Goal: Book appointment/travel/reservation

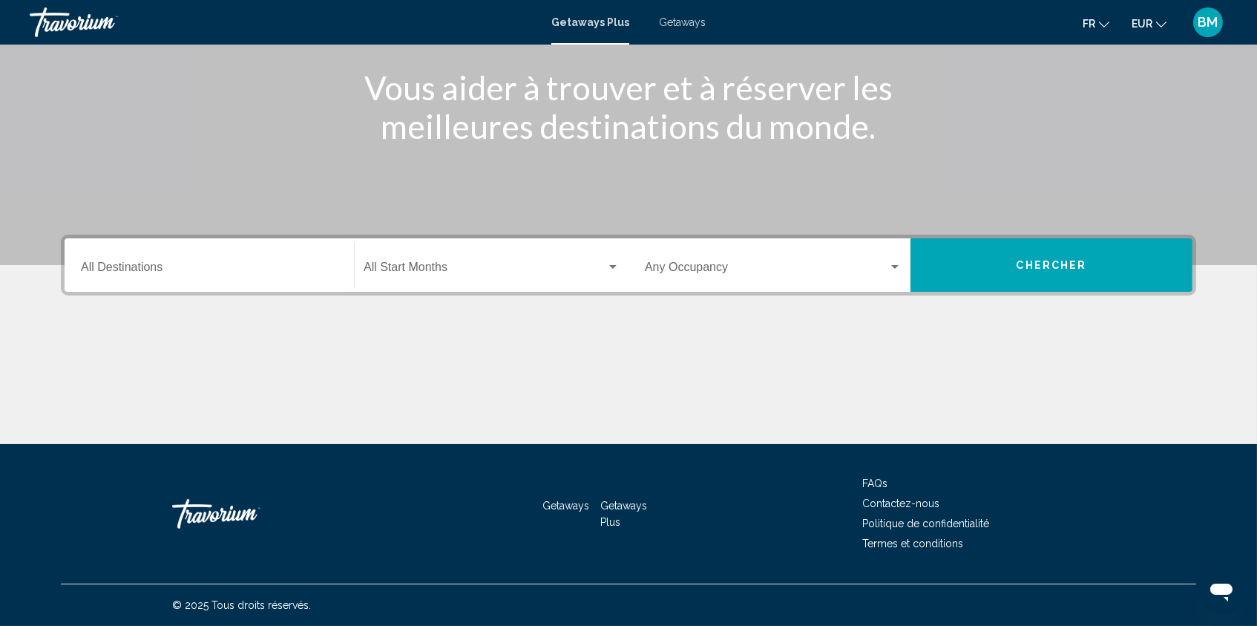
scroll to position [224, 0]
click at [680, 23] on span "Getaways" at bounding box center [682, 22] width 47 height 12
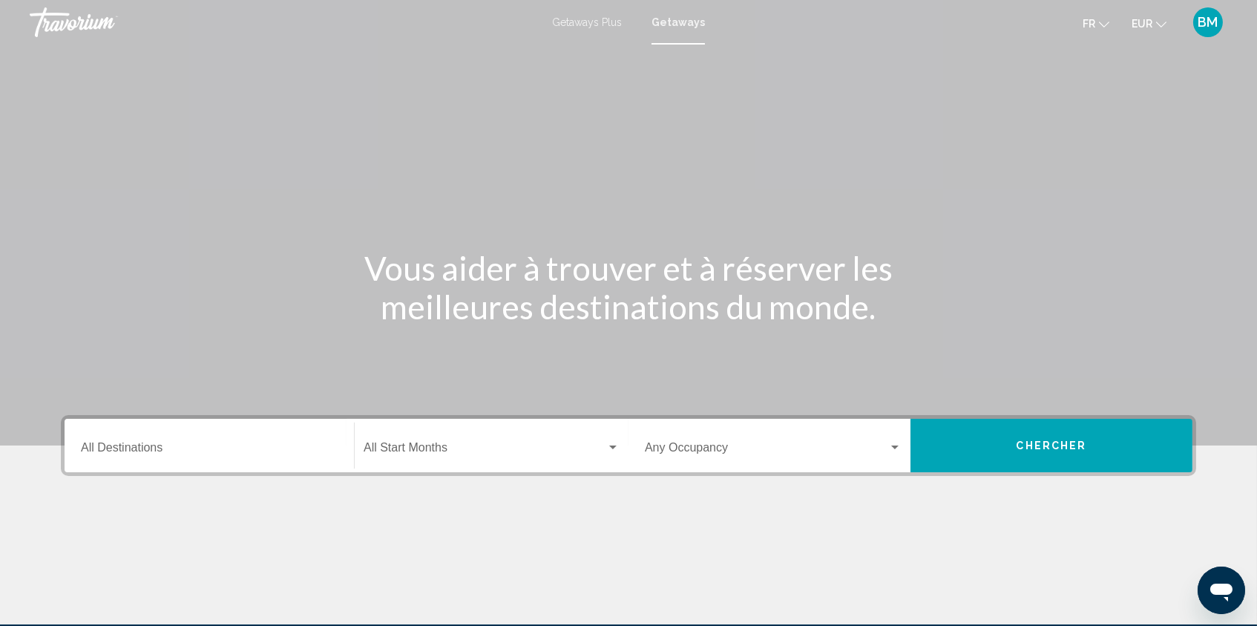
click at [1017, 472] on button "Chercher" at bounding box center [1052, 445] width 282 height 53
click at [685, 36] on div "Getaways Plus Getaways fr English Español Français Italiano Português русский E…" at bounding box center [628, 22] width 1257 height 31
click at [680, 27] on span "Getaways" at bounding box center [682, 22] width 47 height 12
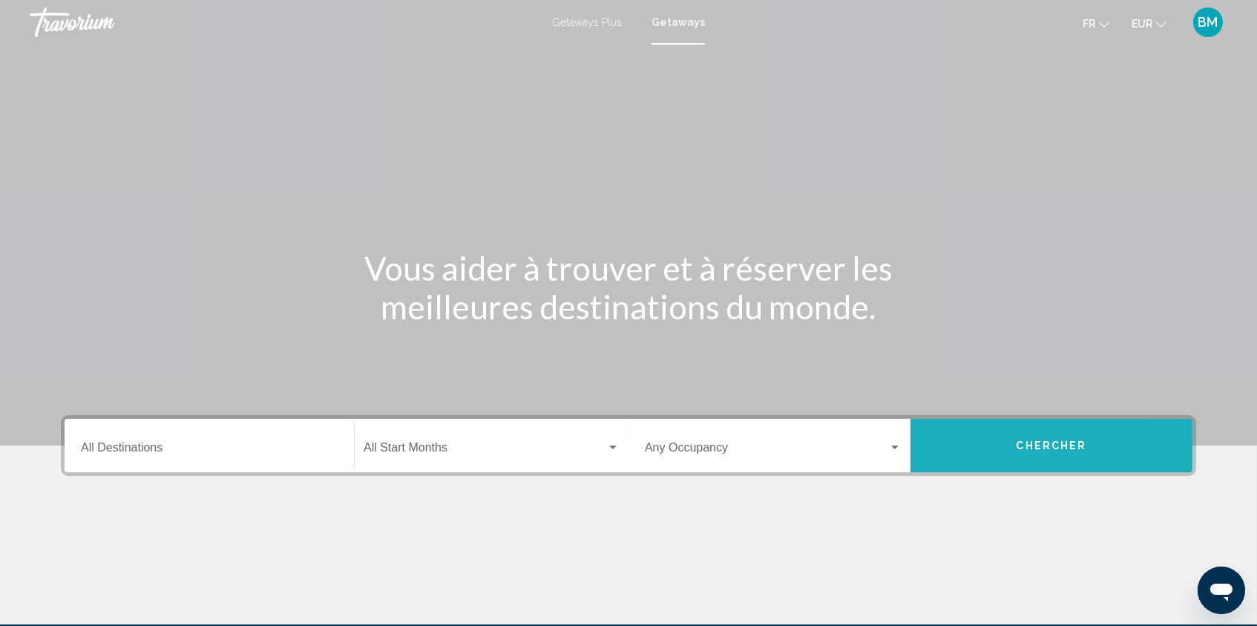
click at [1005, 472] on button "Chercher" at bounding box center [1052, 445] width 282 height 53
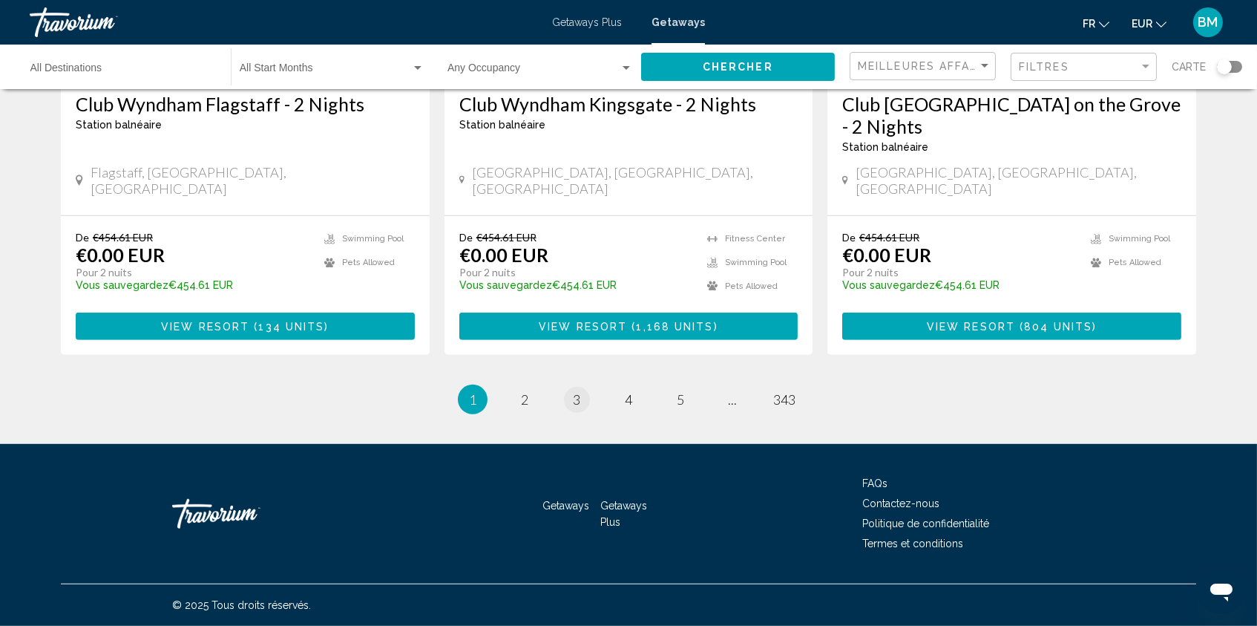
scroll to position [1963, 0]
click at [522, 389] on link "page 2" at bounding box center [525, 400] width 26 height 26
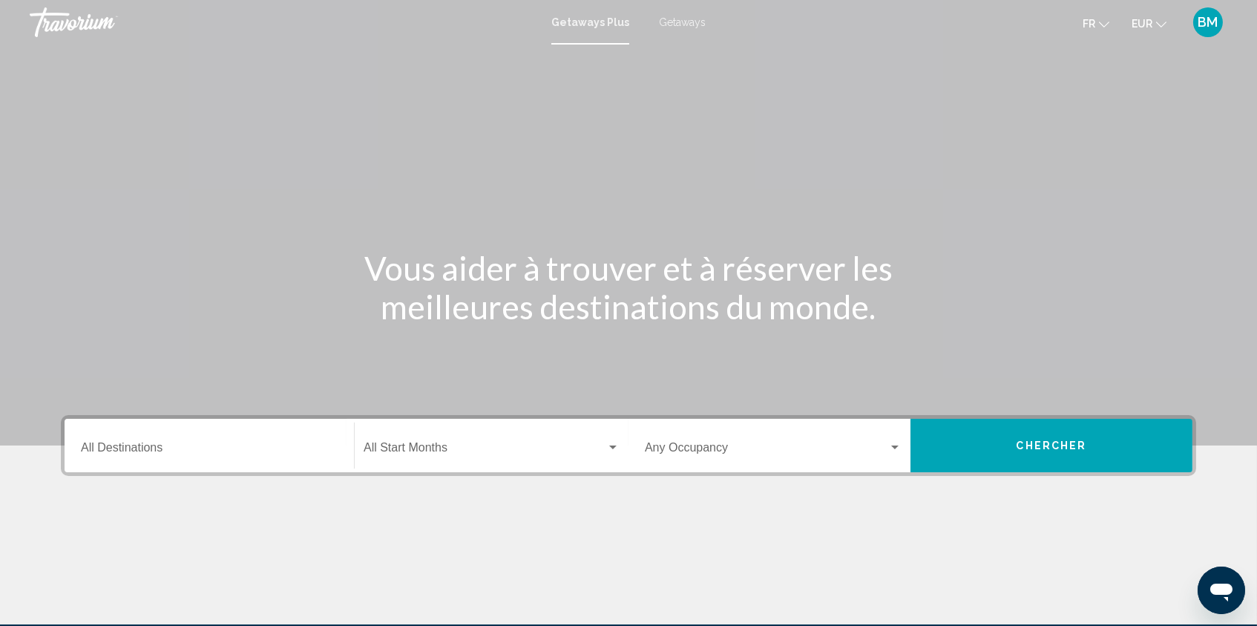
click at [682, 27] on span "Getaways" at bounding box center [682, 22] width 47 height 12
click at [1044, 452] on span "Chercher" at bounding box center [1052, 446] width 70 height 12
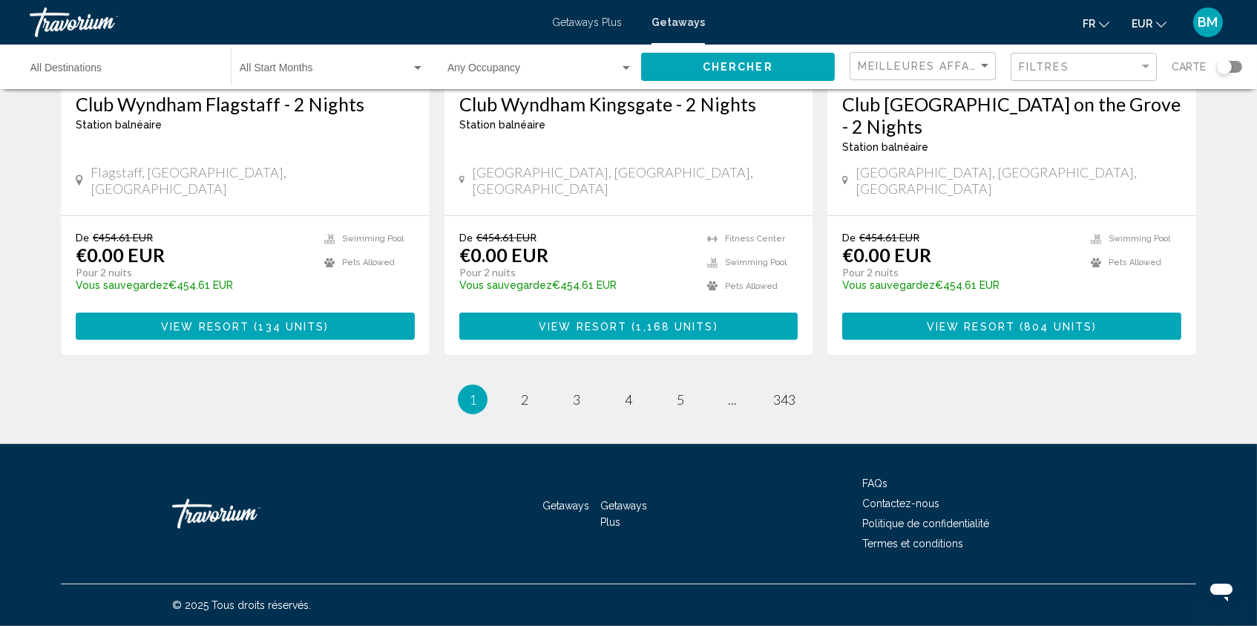
scroll to position [1963, 0]
click at [521, 391] on span "2" at bounding box center [524, 399] width 7 height 16
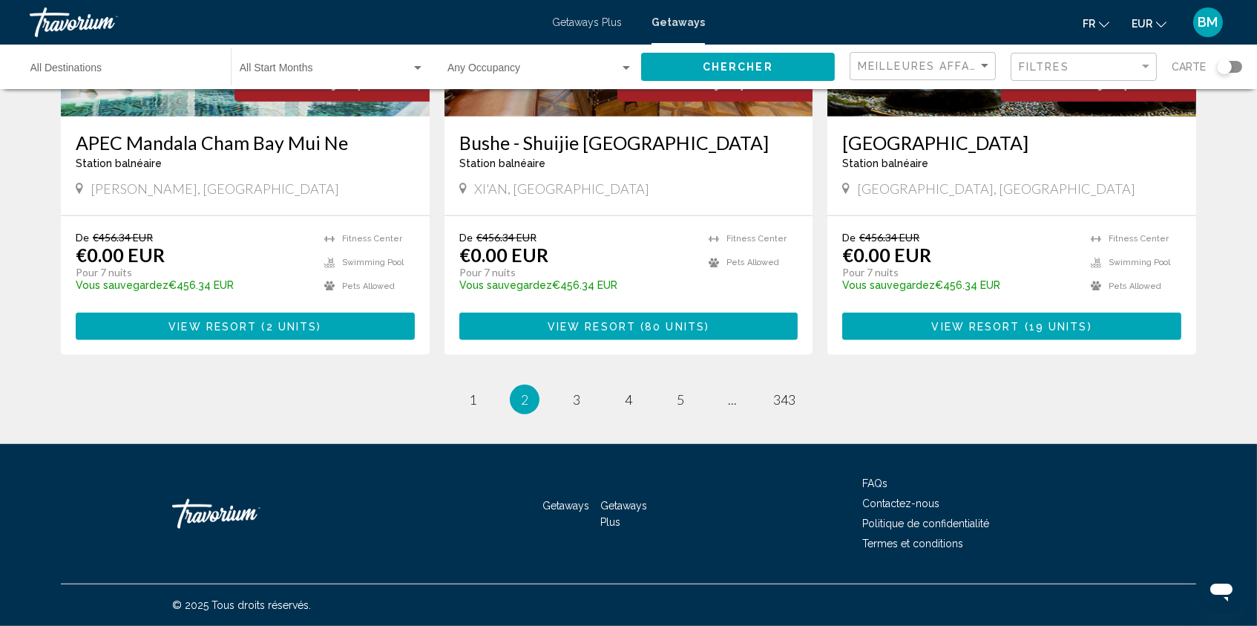
scroll to position [1938, 0]
click at [567, 396] on link "page 3" at bounding box center [577, 400] width 26 height 26
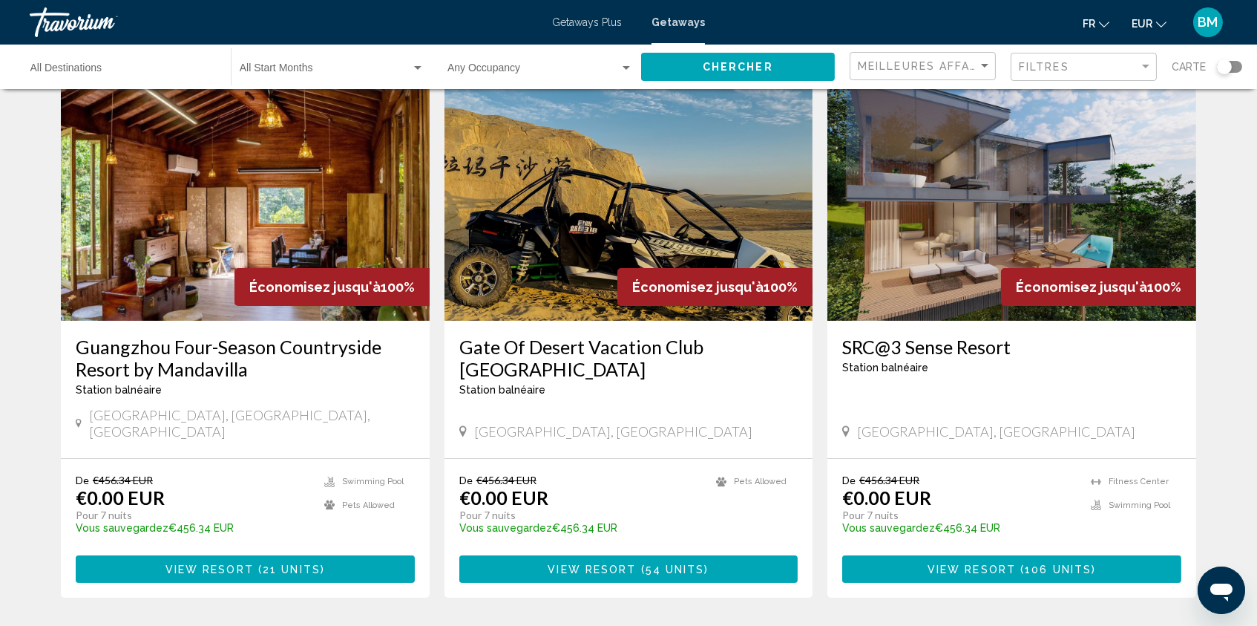
scroll to position [73, 0]
